Goal: Transaction & Acquisition: Download file/media

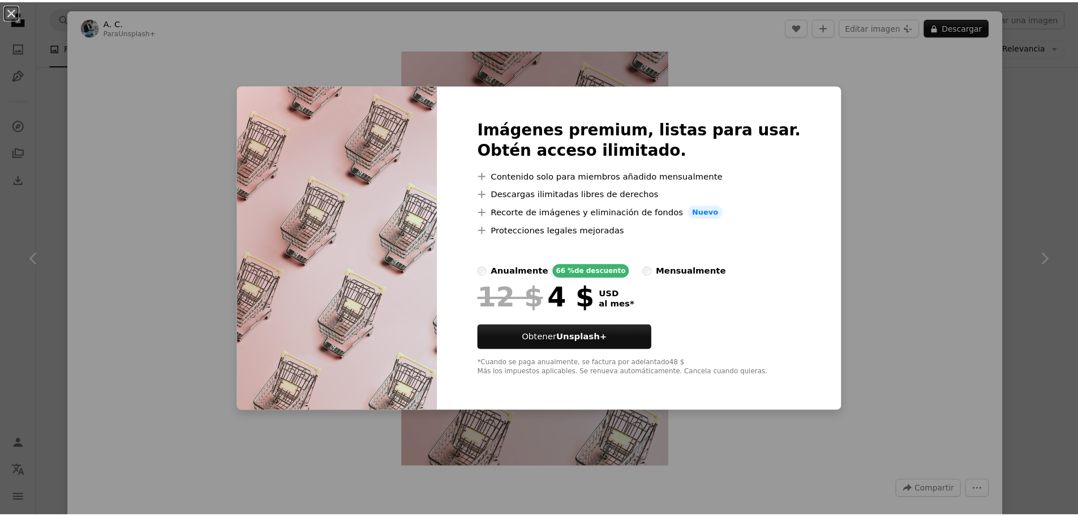
scroll to position [849, 0]
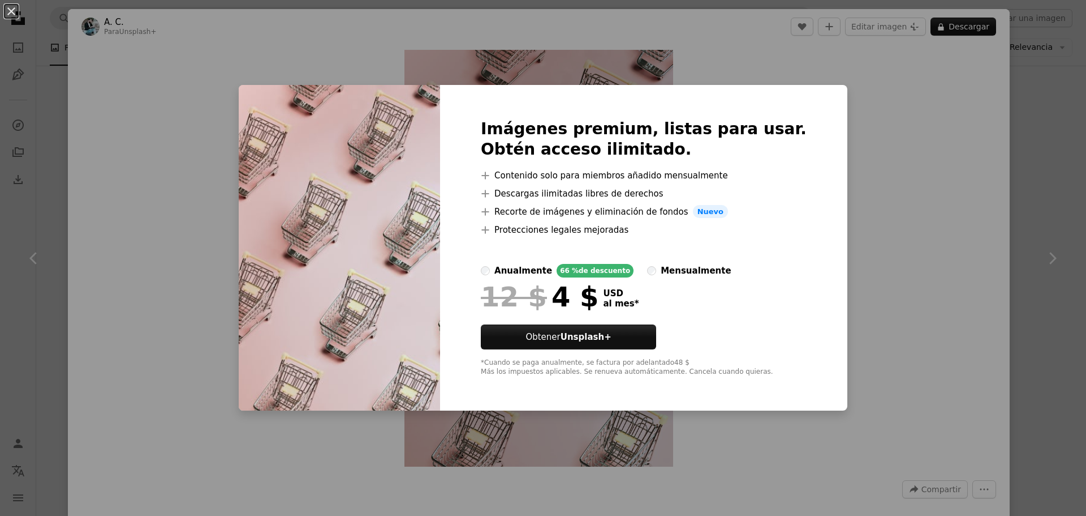
click at [994, 194] on div "An X shape Imágenes premium, listas para usar. Obtén acceso ilimitado. A plus s…" at bounding box center [543, 258] width 1086 height 516
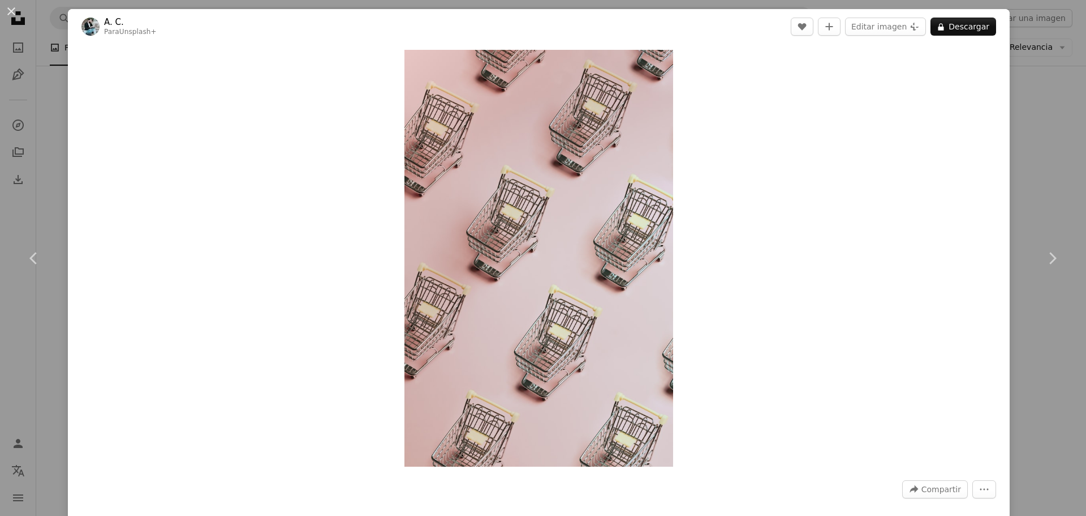
click at [1014, 173] on div "An X shape Chevron left Chevron right A. C. Para Unsplash+ A heart A plus sign …" at bounding box center [543, 258] width 1086 height 516
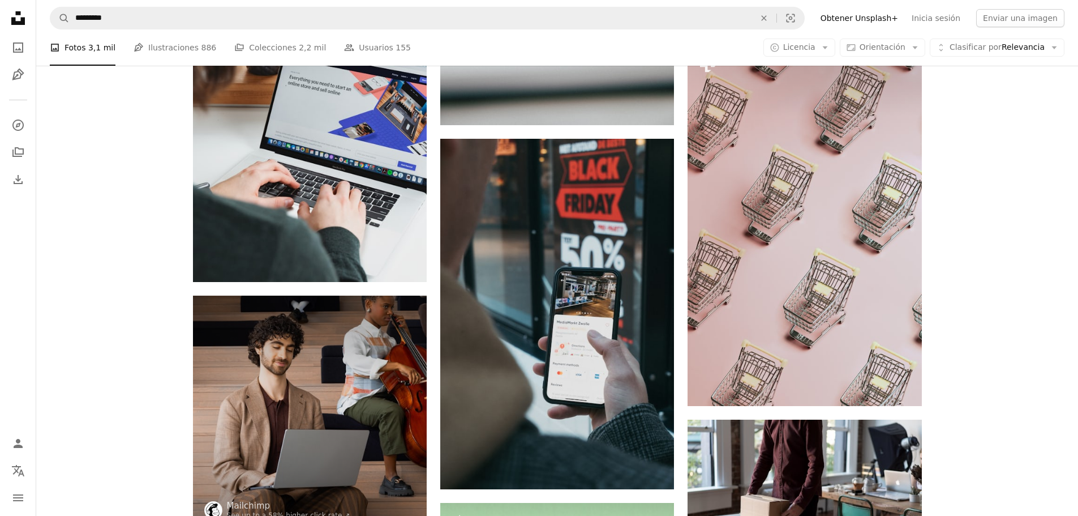
scroll to position [659, 0]
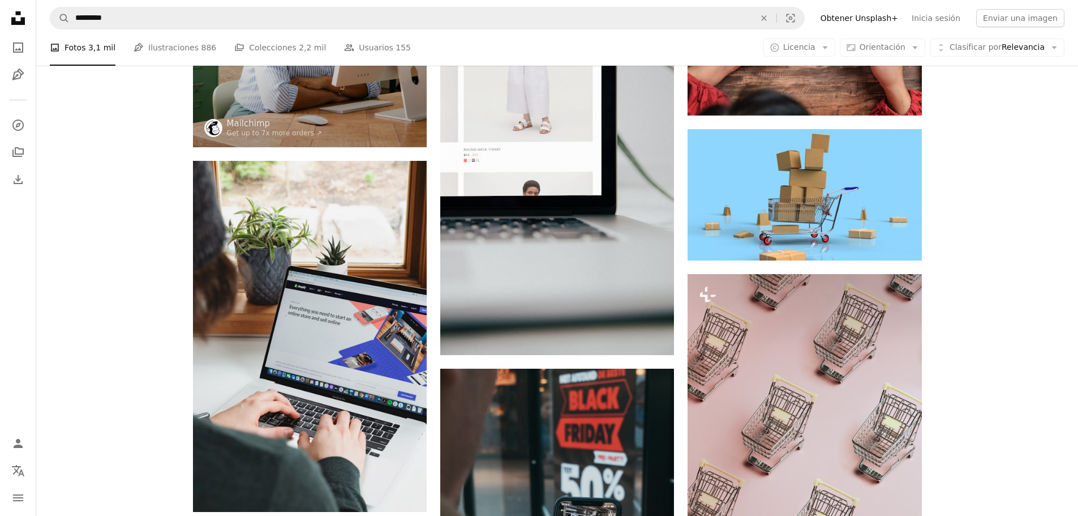
drag, startPoint x: 1054, startPoint y: 87, endPoint x: 1054, endPoint y: 76, distance: 10.8
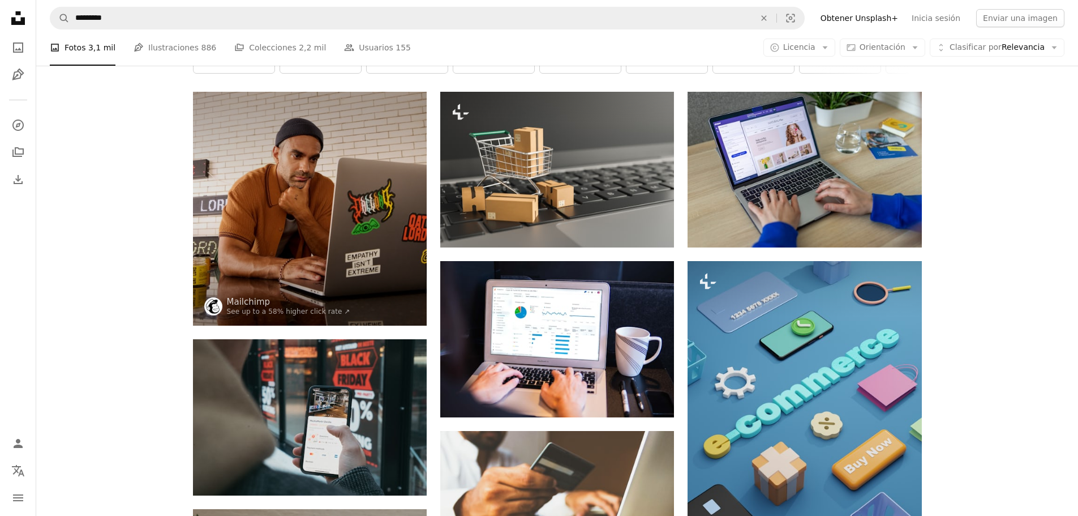
scroll to position [0, 0]
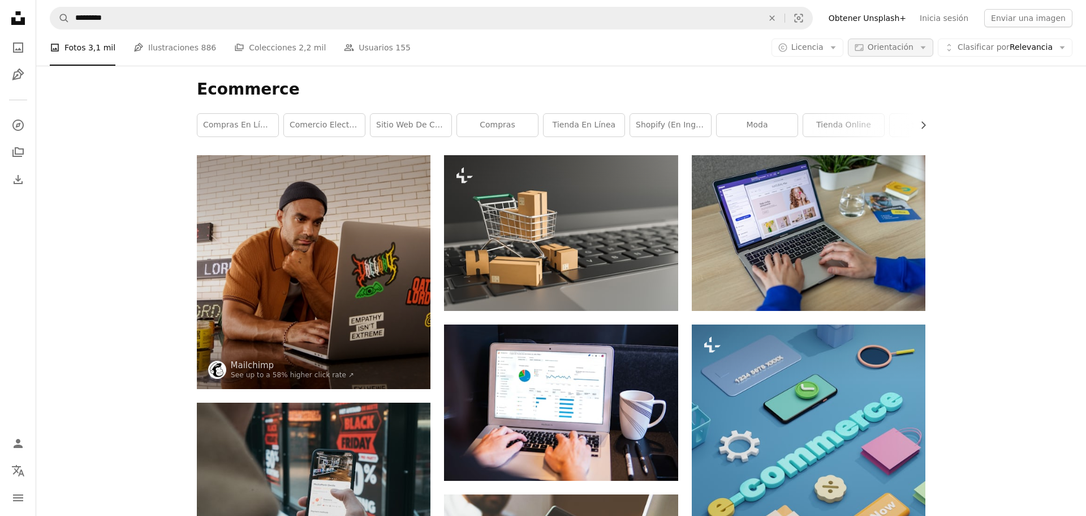
click at [906, 45] on span "Orientación" at bounding box center [891, 46] width 46 height 9
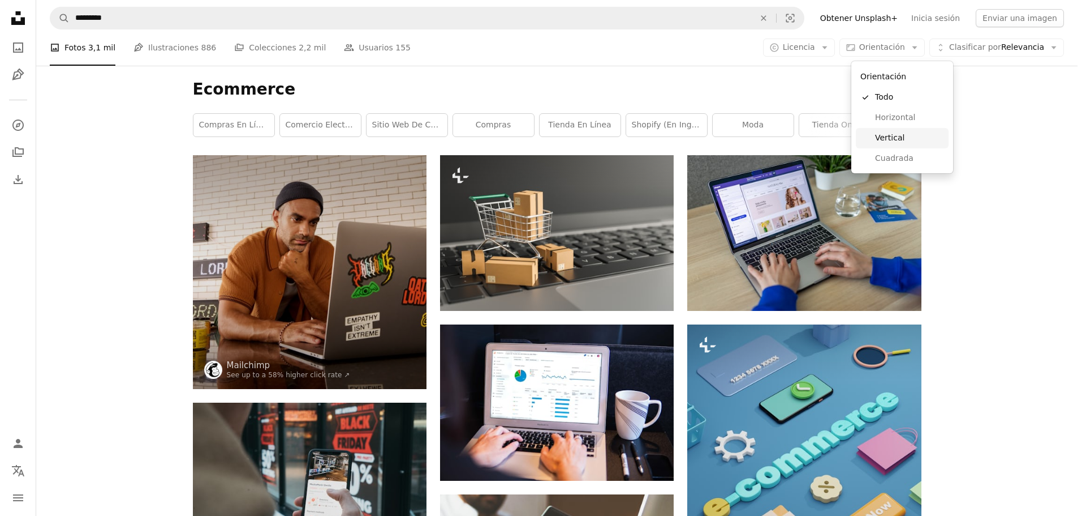
click at [894, 135] on span "Vertical" at bounding box center [909, 137] width 69 height 11
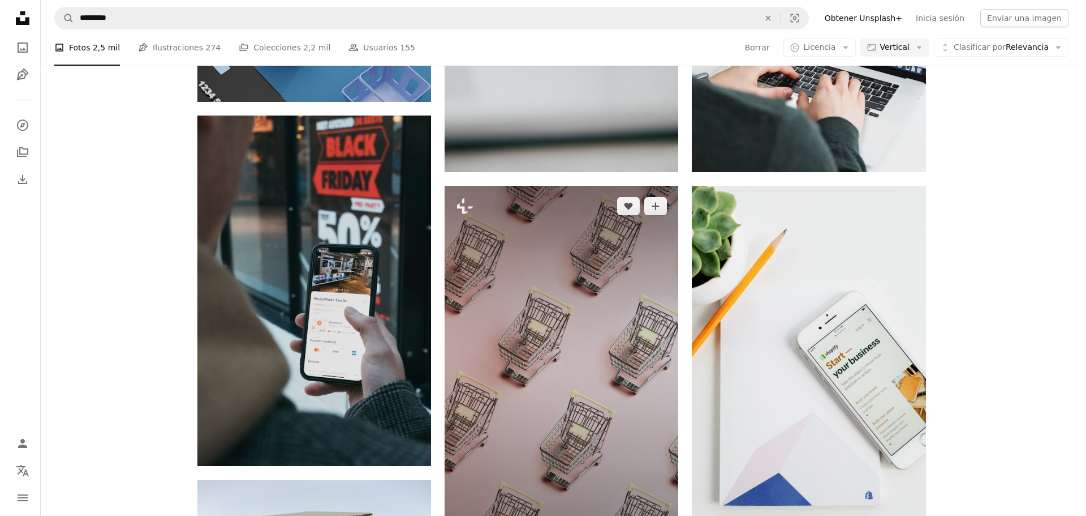
scroll to position [340, 0]
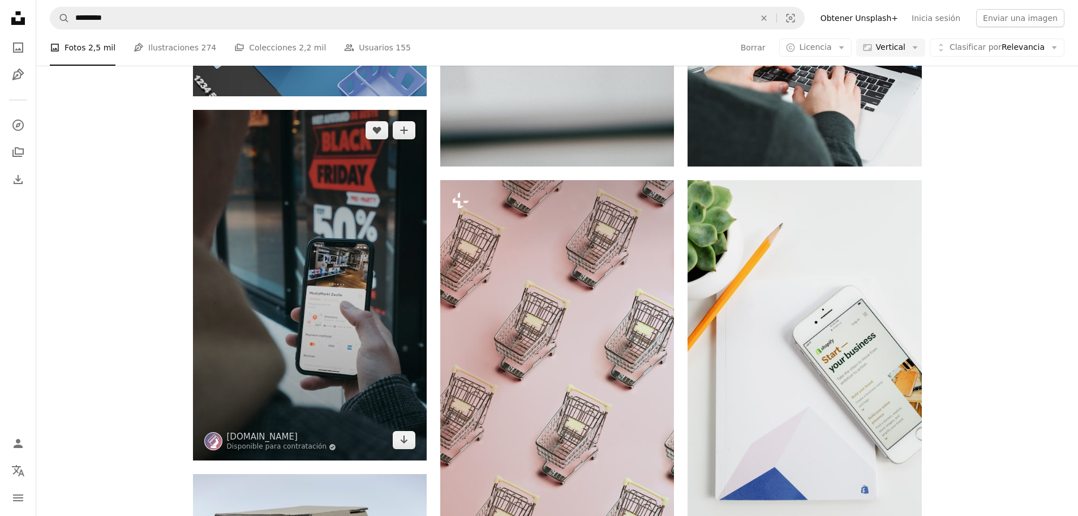
click at [350, 204] on img at bounding box center [310, 285] width 234 height 350
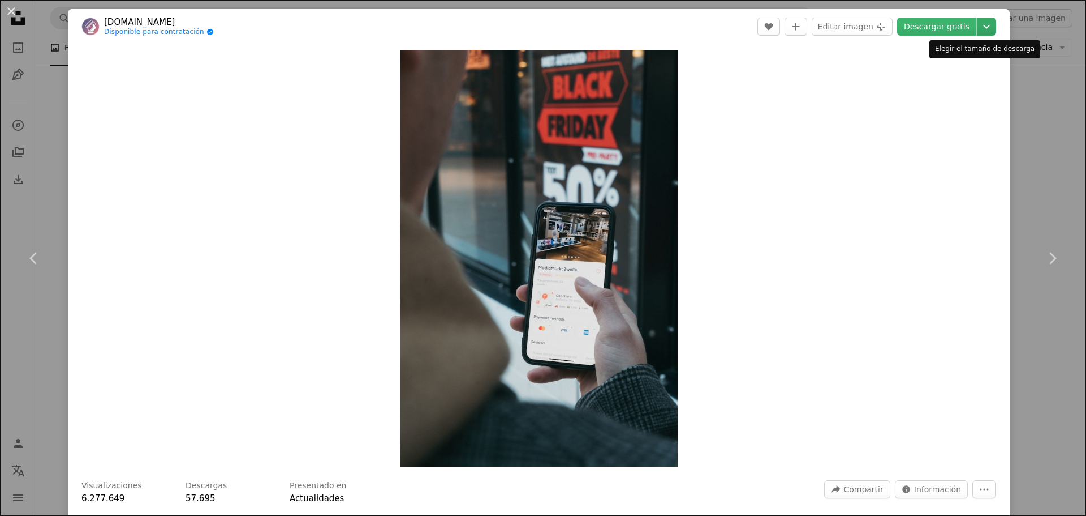
click at [981, 22] on icon "Chevron down" at bounding box center [987, 27] width 18 height 14
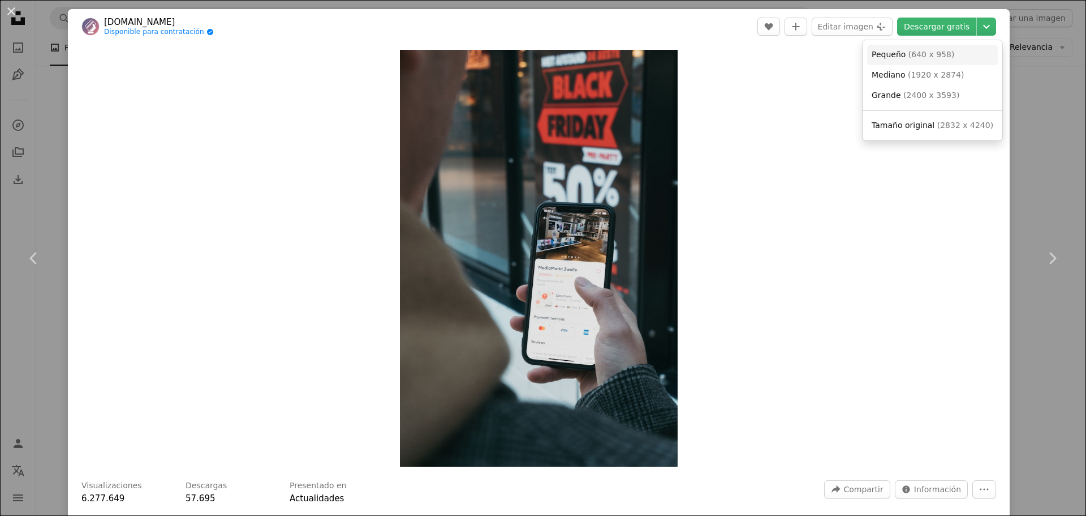
click at [926, 60] on span "Pequeño ( 640 x 958 )" at bounding box center [913, 54] width 83 height 11
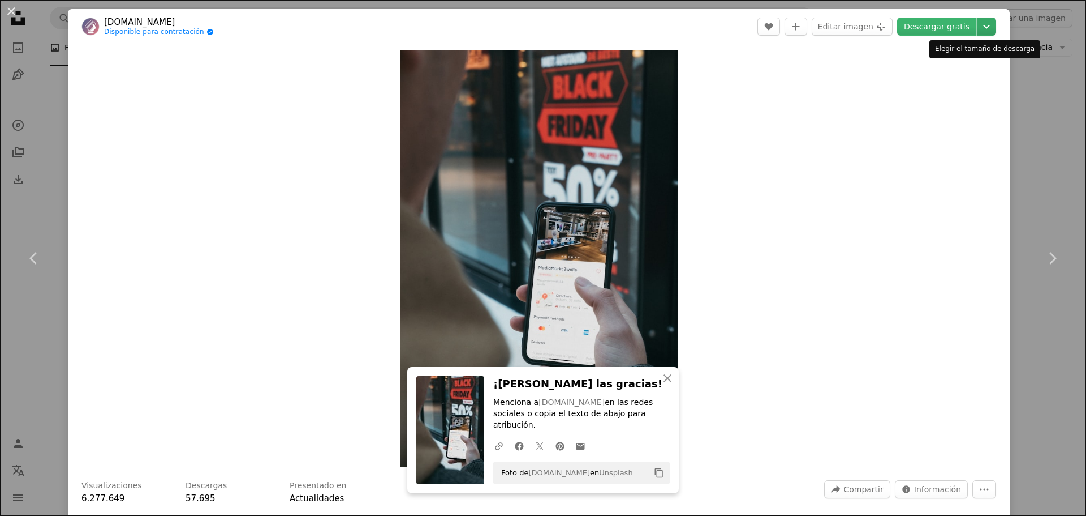
click at [984, 26] on icon "Elegir el tamaño de descarga" at bounding box center [987, 27] width 7 height 4
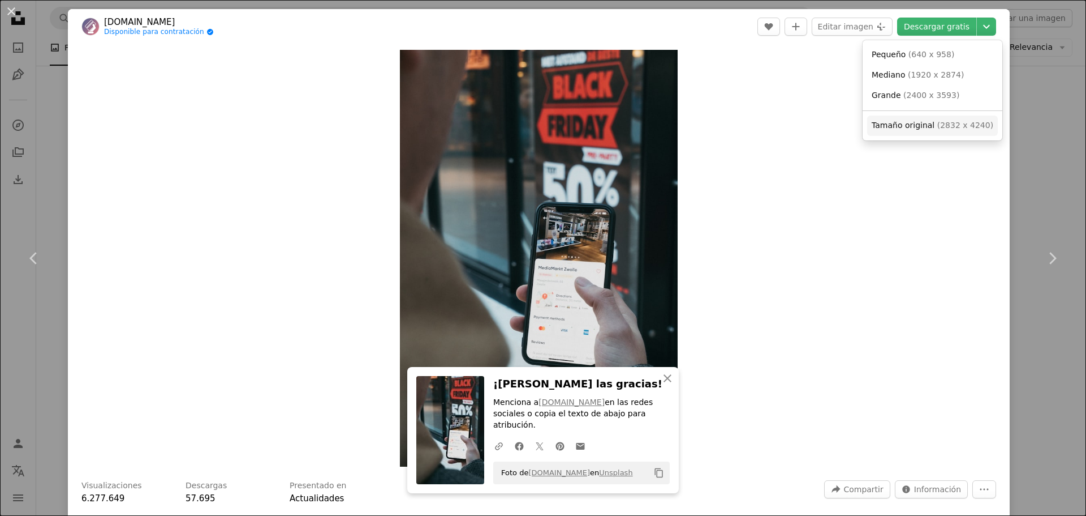
click at [922, 124] on span "Tamaño original" at bounding box center [903, 125] width 63 height 9
